Goal: Find specific page/section: Find specific page/section

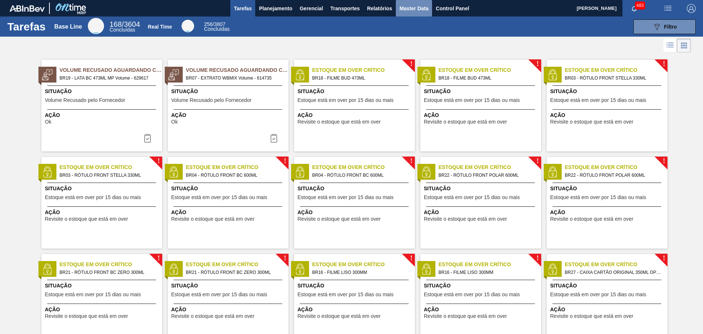
click at [407, 10] on span "Master Data" at bounding box center [413, 8] width 29 height 9
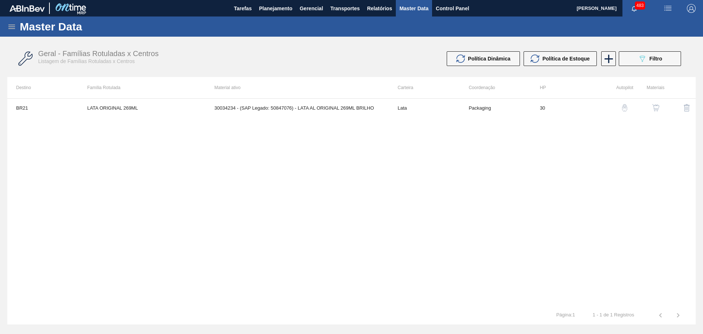
click at [12, 28] on icon at bounding box center [11, 27] width 7 height 4
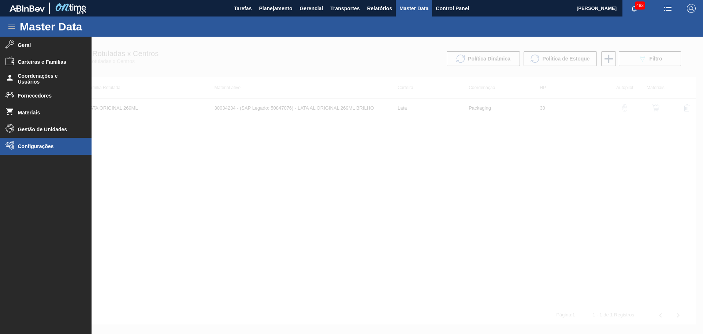
click at [49, 145] on span "Configurações" at bounding box center [48, 146] width 60 height 6
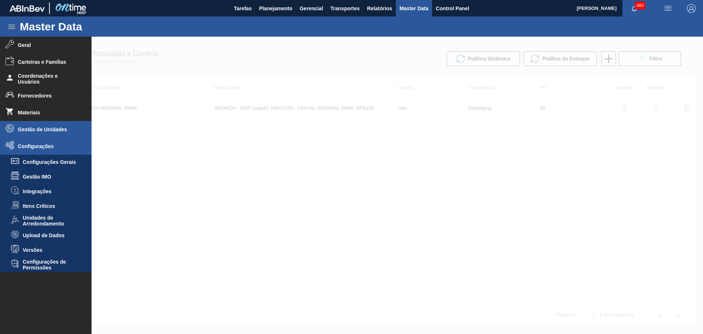
click at [56, 134] on li "Gestão de Unidades" at bounding box center [46, 129] width 92 height 17
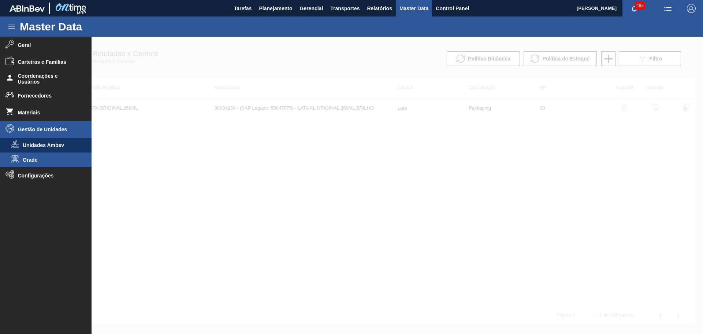
click at [44, 155] on li "Grade" at bounding box center [46, 159] width 92 height 15
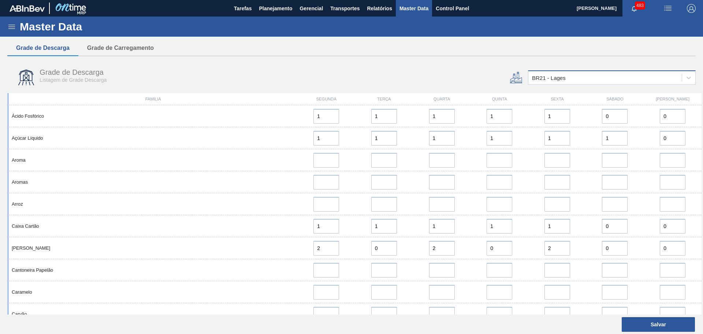
click at [589, 81] on div "BR21 - Lages" at bounding box center [604, 77] width 153 height 11
click at [472, 76] on div at bounding box center [496, 77] width 58 height 27
click at [128, 50] on button "Grade de Carregamento" at bounding box center [120, 47] width 84 height 15
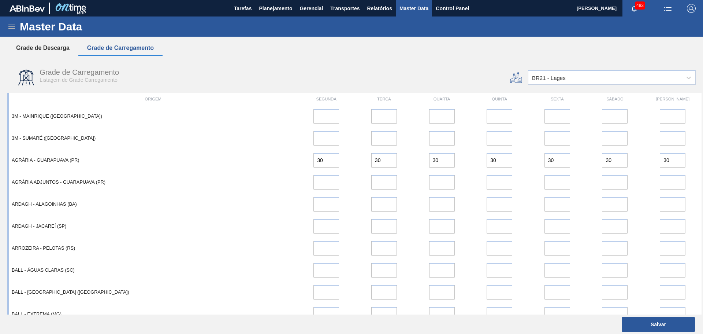
click at [41, 48] on button "Grade de Descarga" at bounding box center [42, 47] width 71 height 15
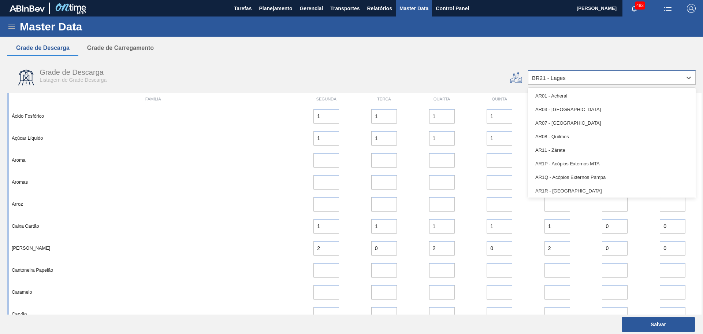
click at [587, 79] on div "BR21 - Lages" at bounding box center [604, 77] width 153 height 11
click at [324, 80] on div "Grade de Descarga Listagem de Grade Descarga" at bounding box center [235, 77] width 457 height 27
